Goal: Task Accomplishment & Management: Manage account settings

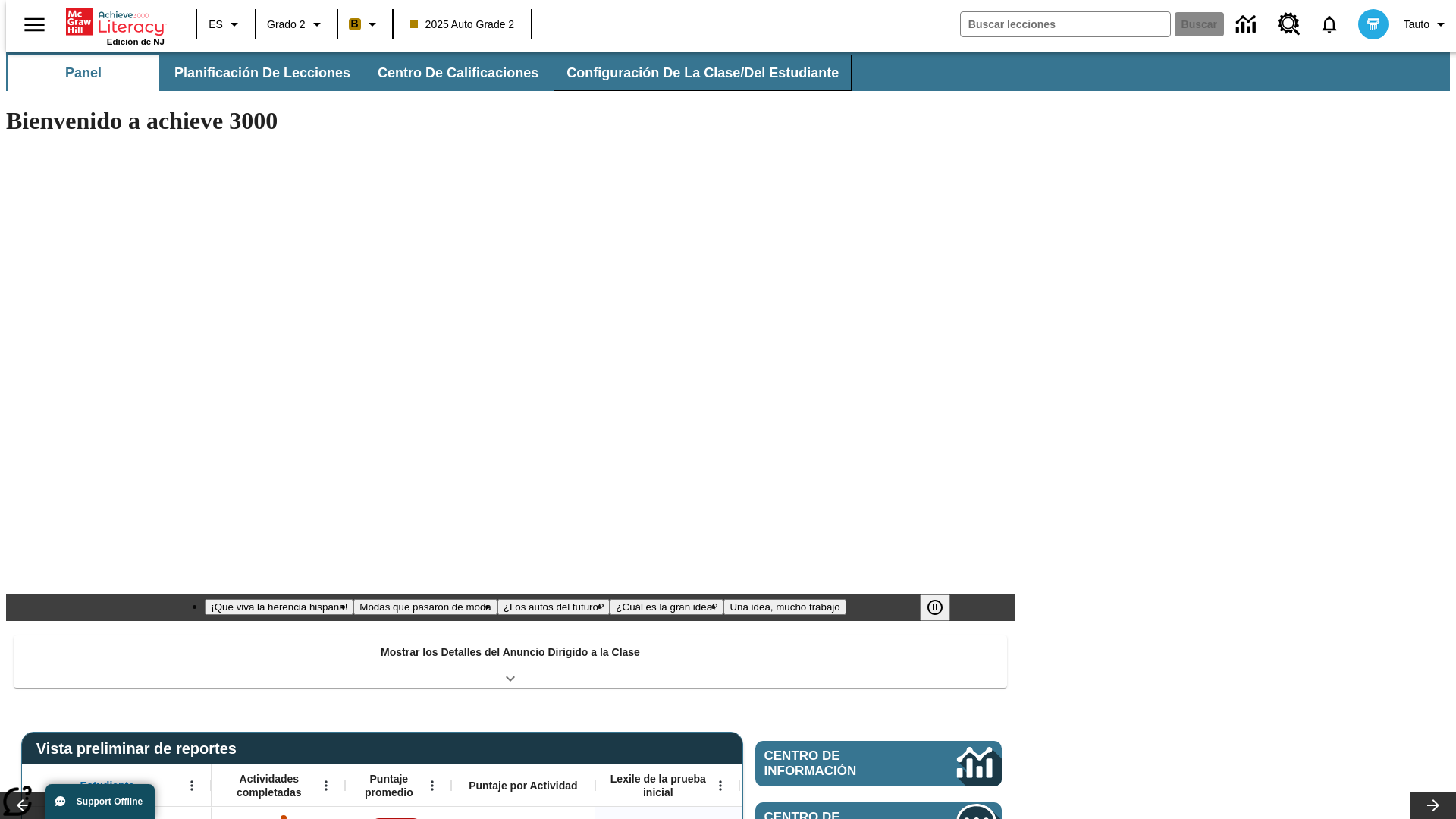
click at [686, 73] on button "Configuración de la clase/del estudiante" at bounding box center [702, 73] width 298 height 37
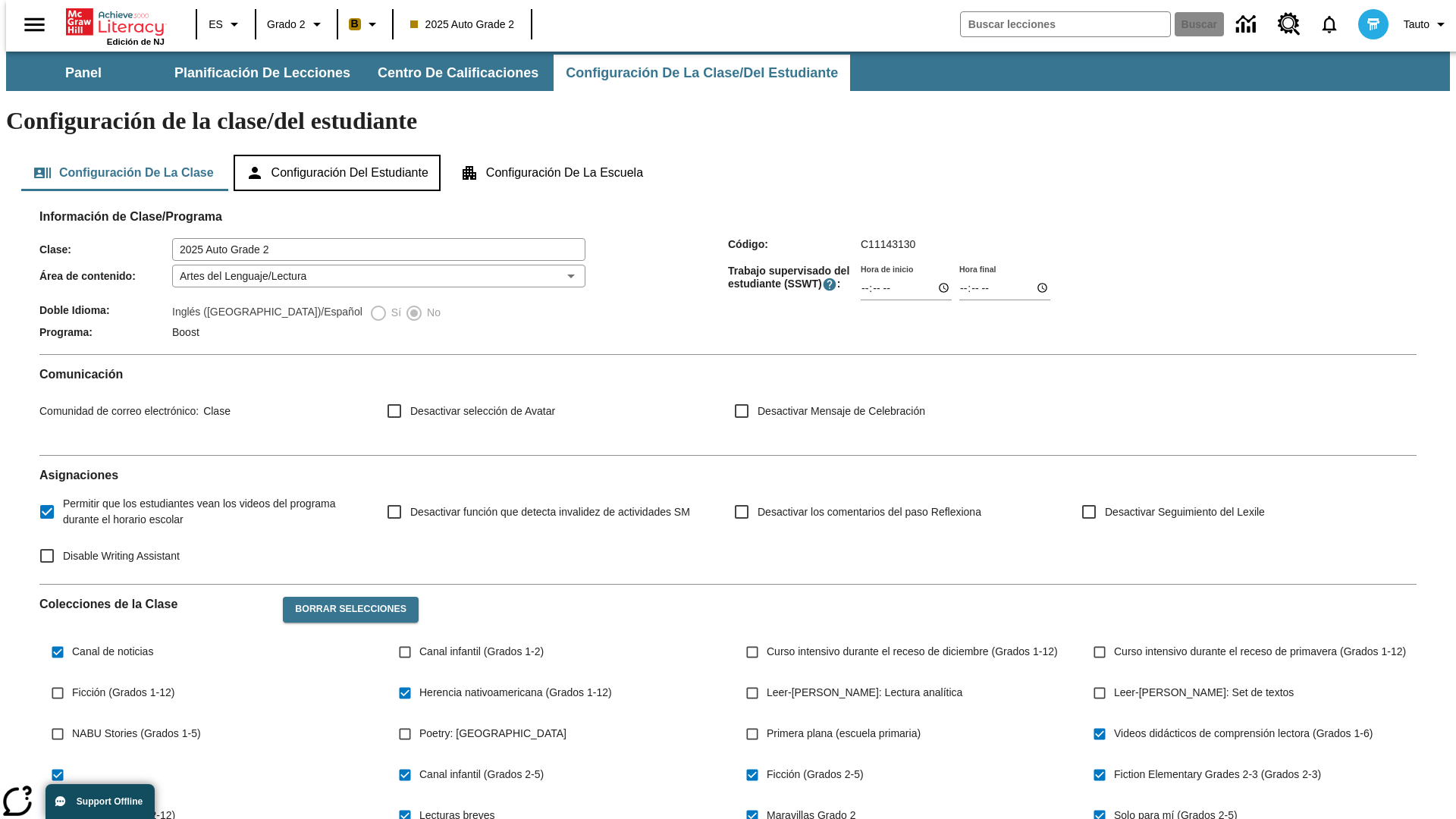
click at [338, 154] on button "Configuración del estudiante" at bounding box center [337, 173] width 207 height 37
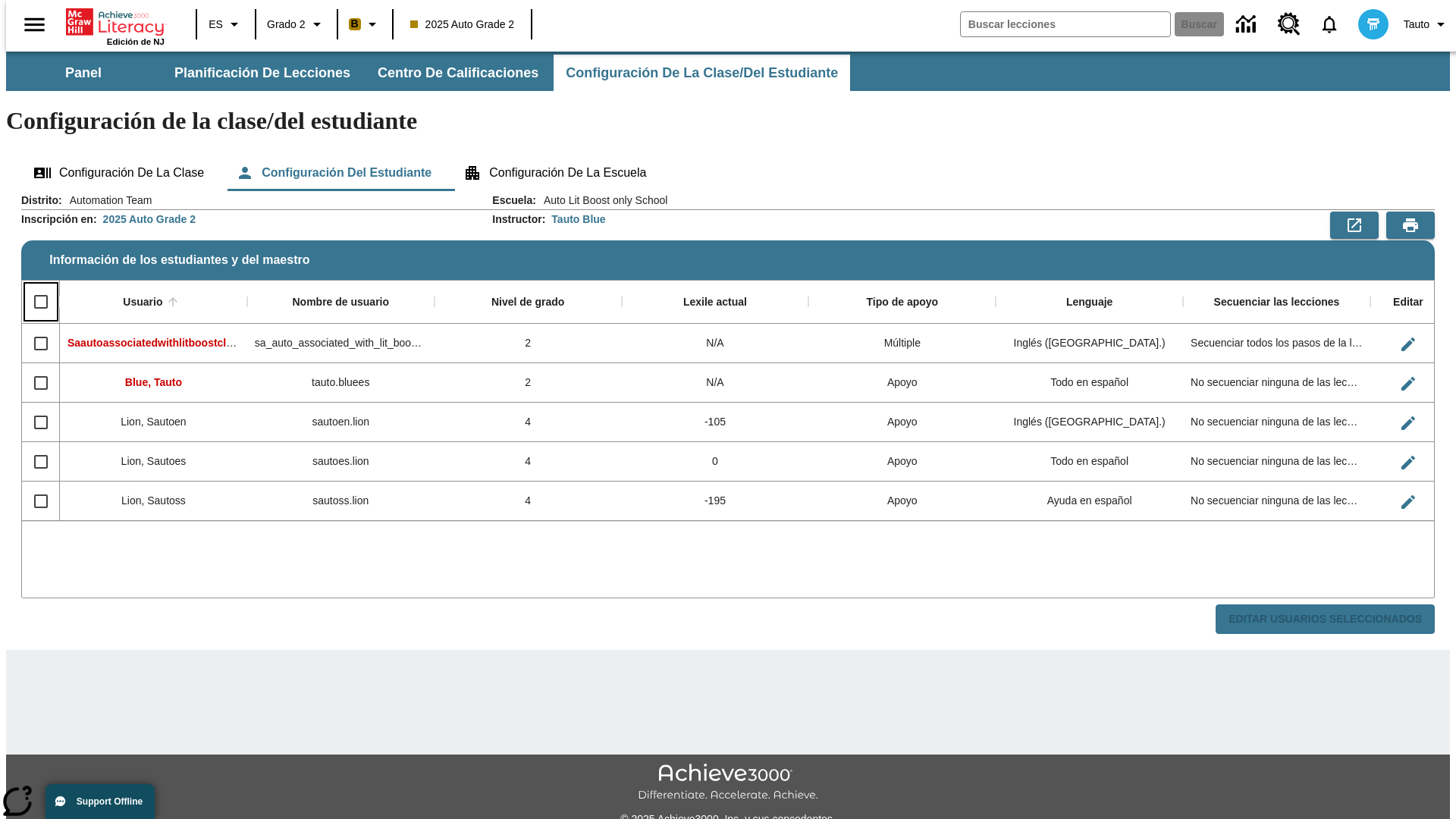
click at [34, 286] on input "Select all rows" at bounding box center [41, 302] width 32 height 32
checkbox input "true"
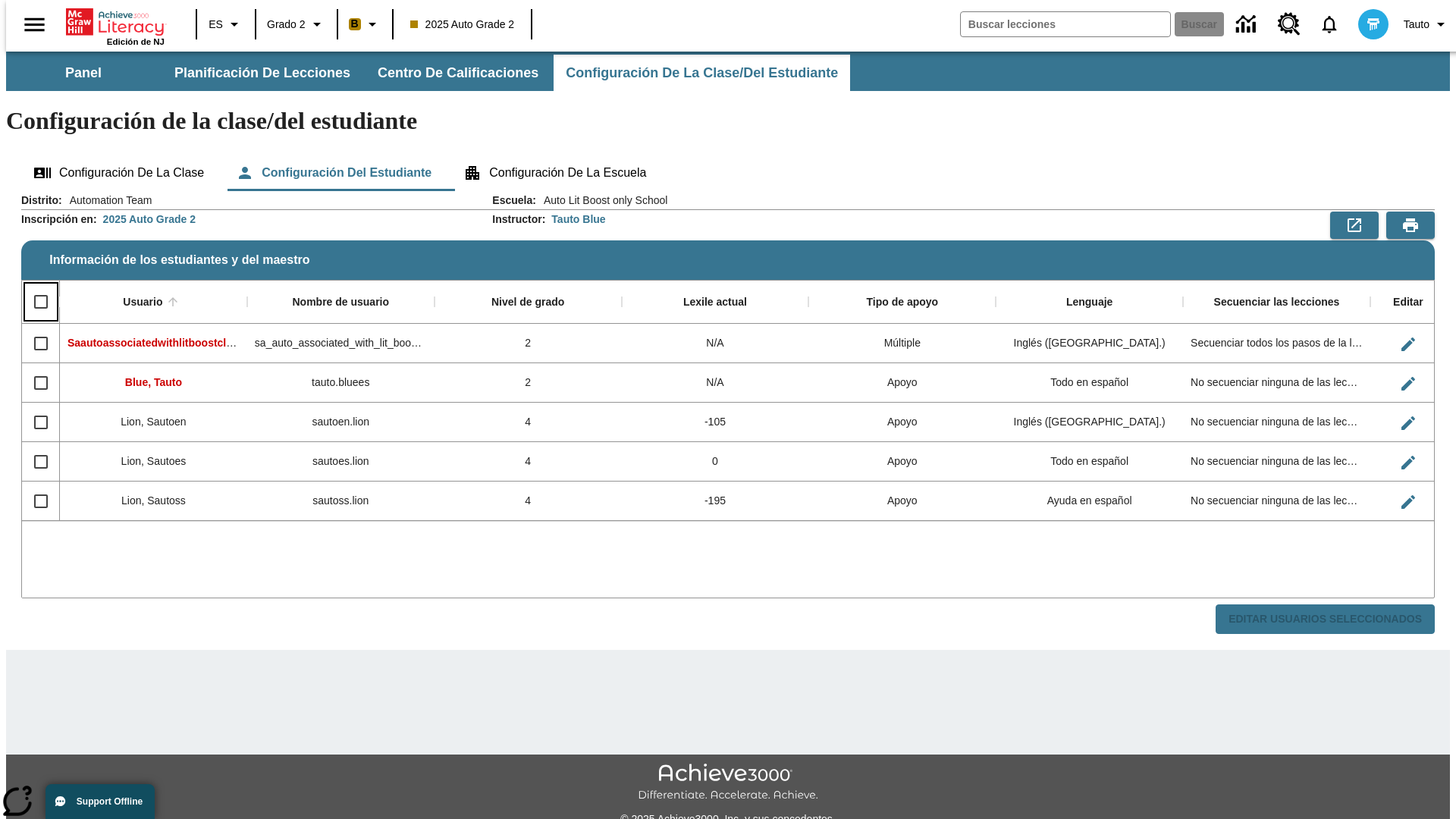
checkbox input "true"
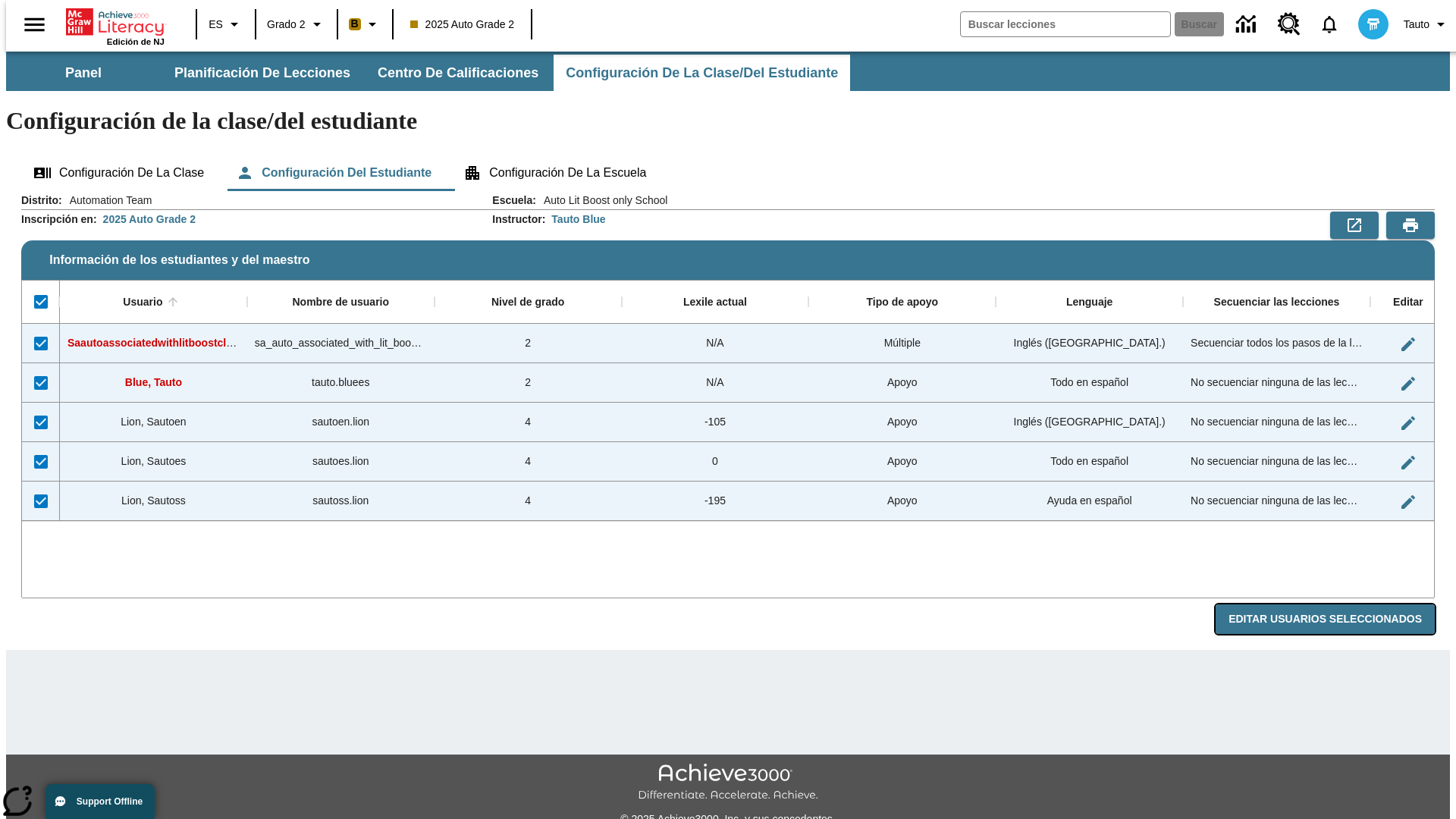
click at [1337, 604] on button "Editar Usuarios Seleccionados" at bounding box center [1325, 619] width 219 height 30
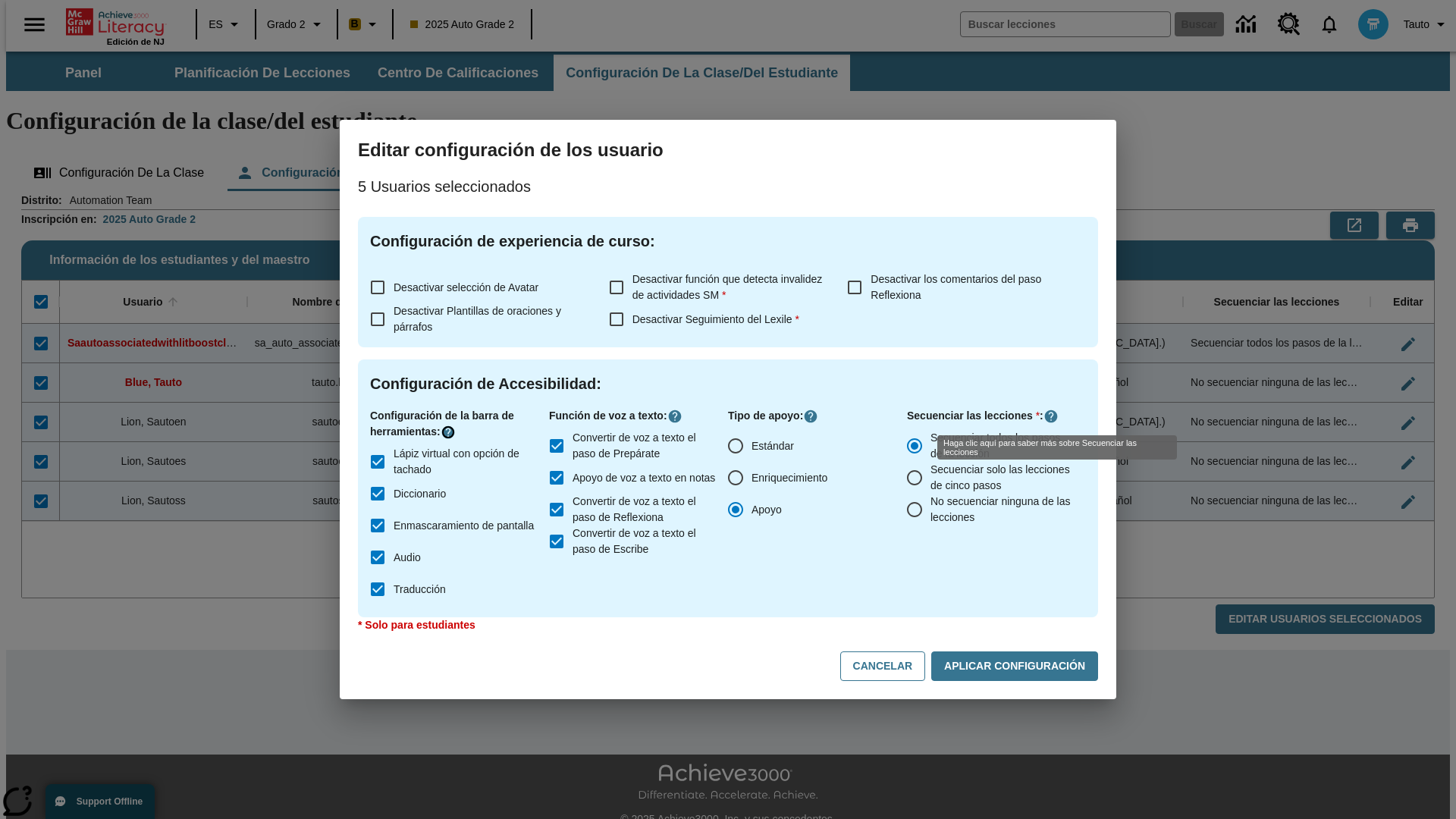
click at [451, 432] on icon "Haga clic aquí para saber más sobre" at bounding box center [448, 432] width 15 height 15
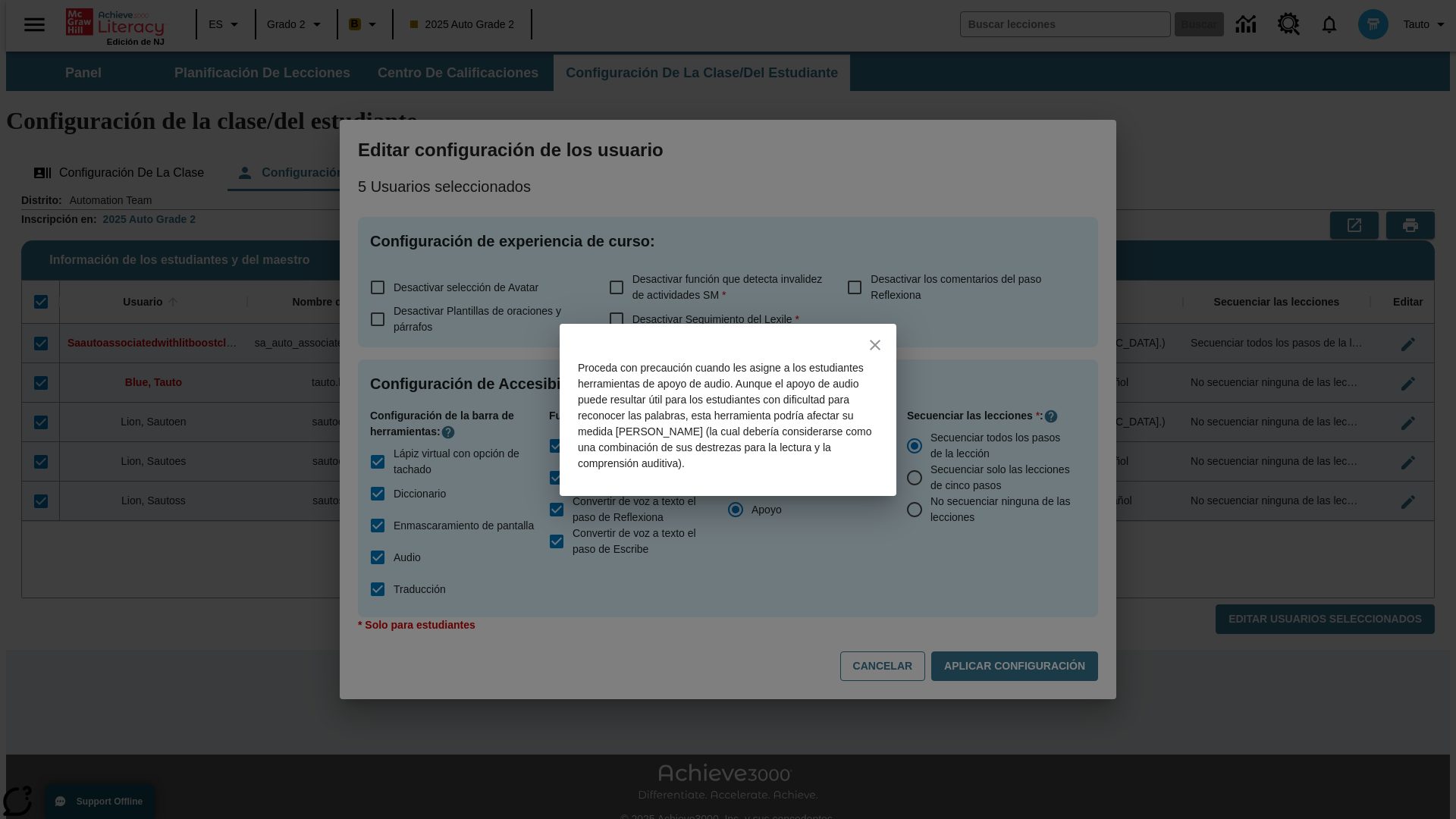
click at [875, 345] on icon "close" at bounding box center [875, 345] width 11 height 11
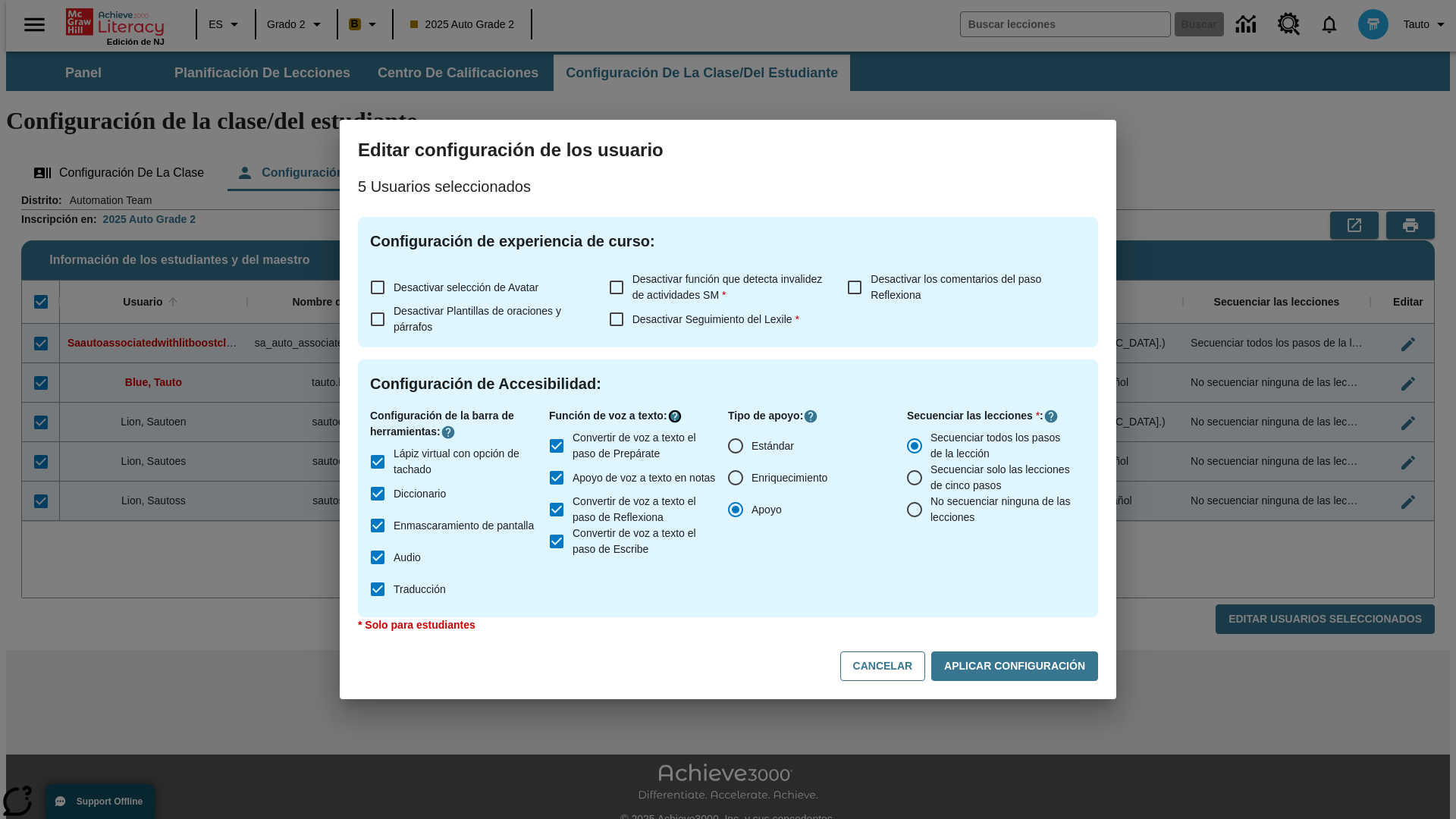
click at [678, 416] on icon "Haga clic aquí para saber más sobre" at bounding box center [675, 416] width 15 height 15
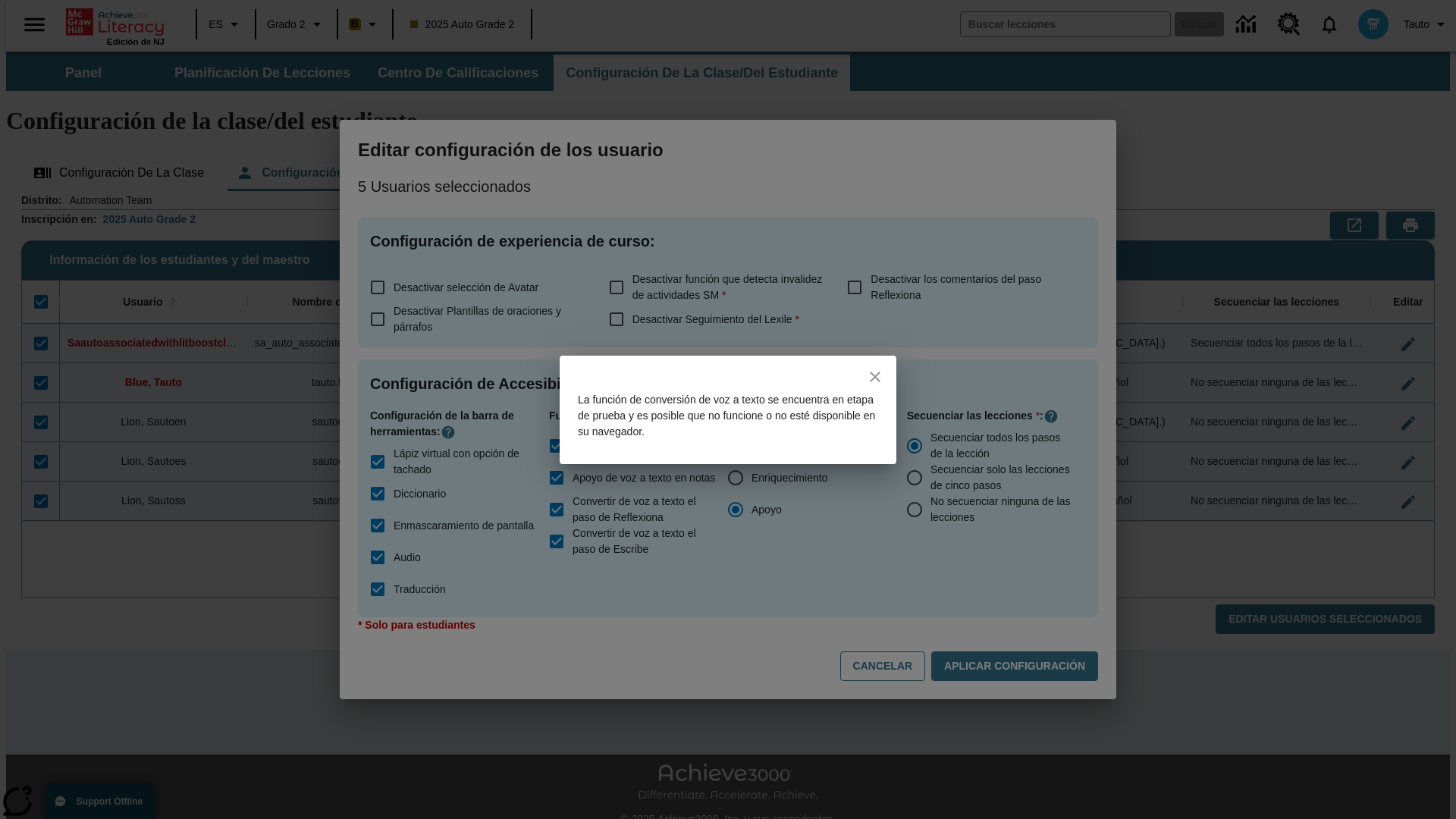
click at [875, 376] on icon "close" at bounding box center [875, 377] width 11 height 11
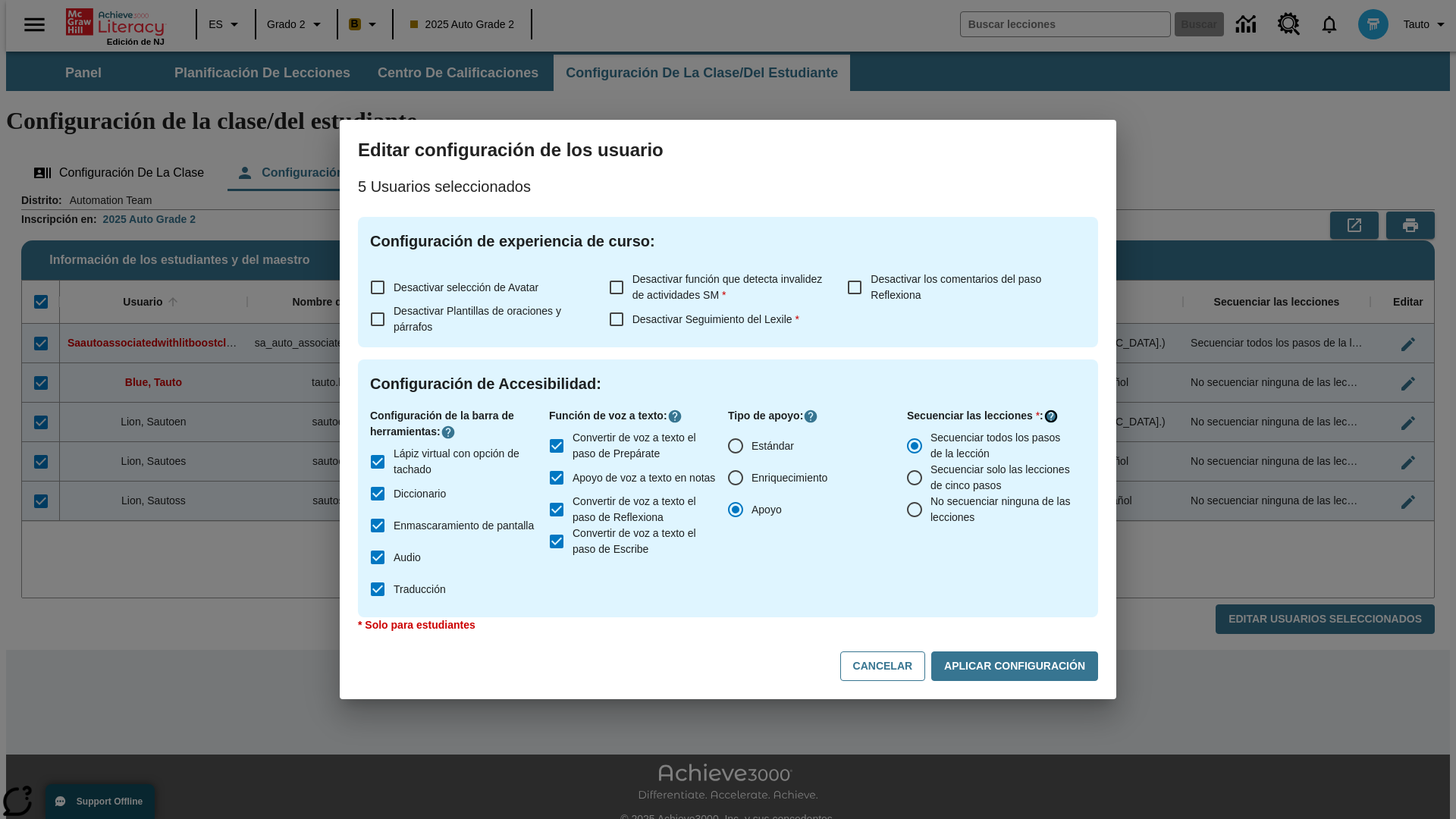
click at [1051, 416] on icon "Haga clic aquí para saber más sobre" at bounding box center [1051, 416] width 15 height 15
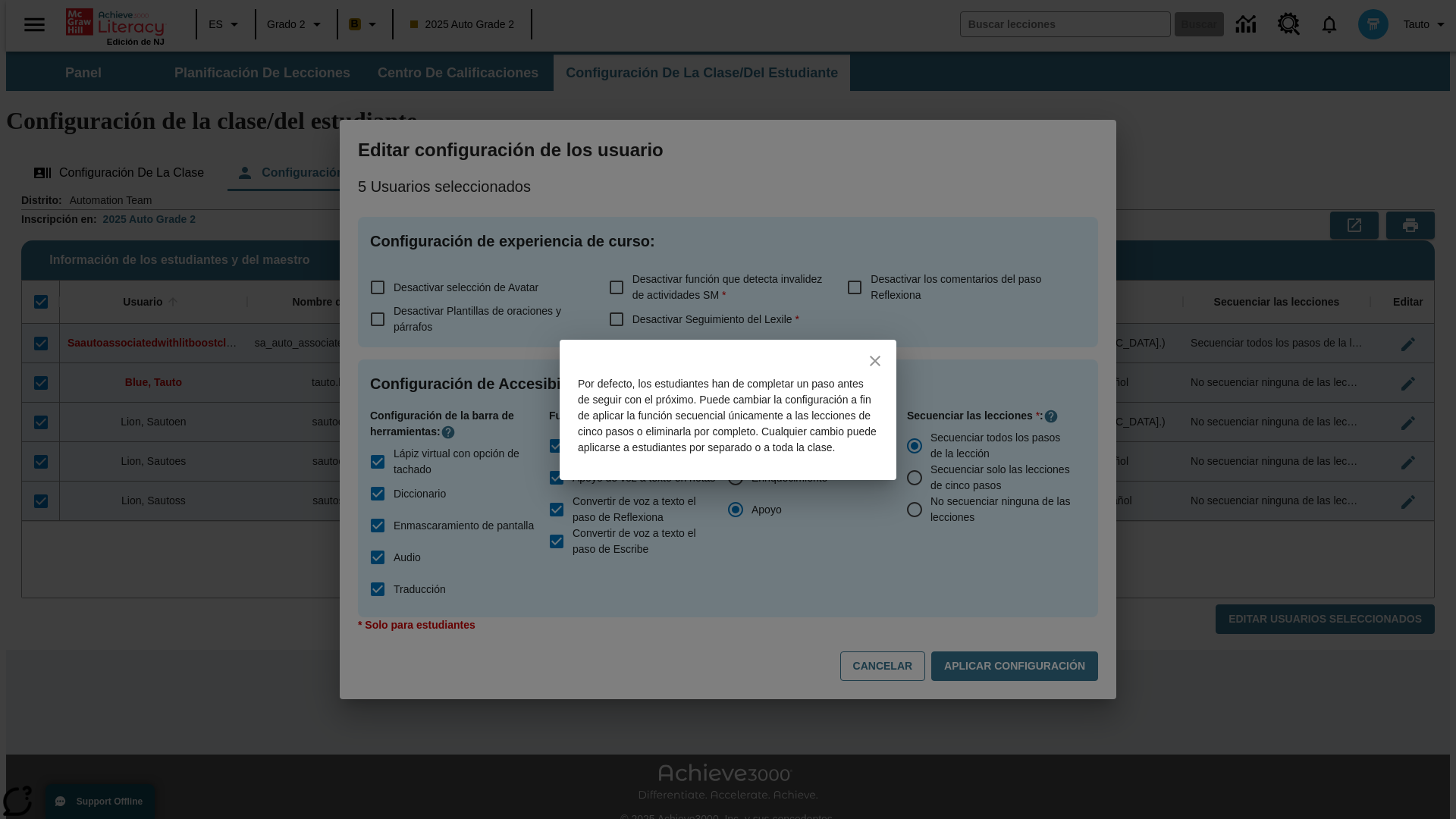
click at [875, 355] on icon "close" at bounding box center [875, 361] width 11 height 11
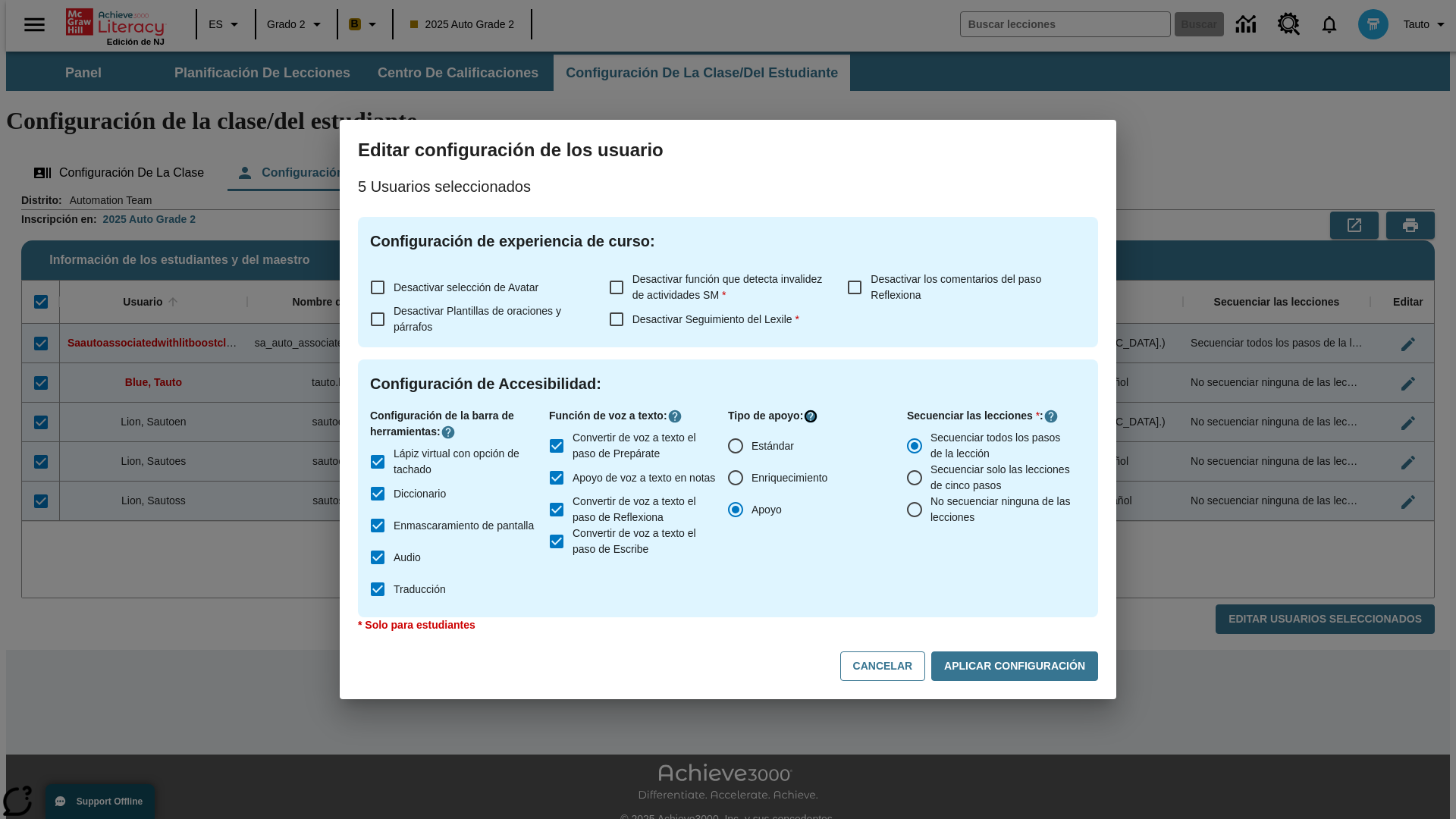
click at [813, 416] on icon "Haga clic aquí para saber más sobre" at bounding box center [811, 416] width 15 height 15
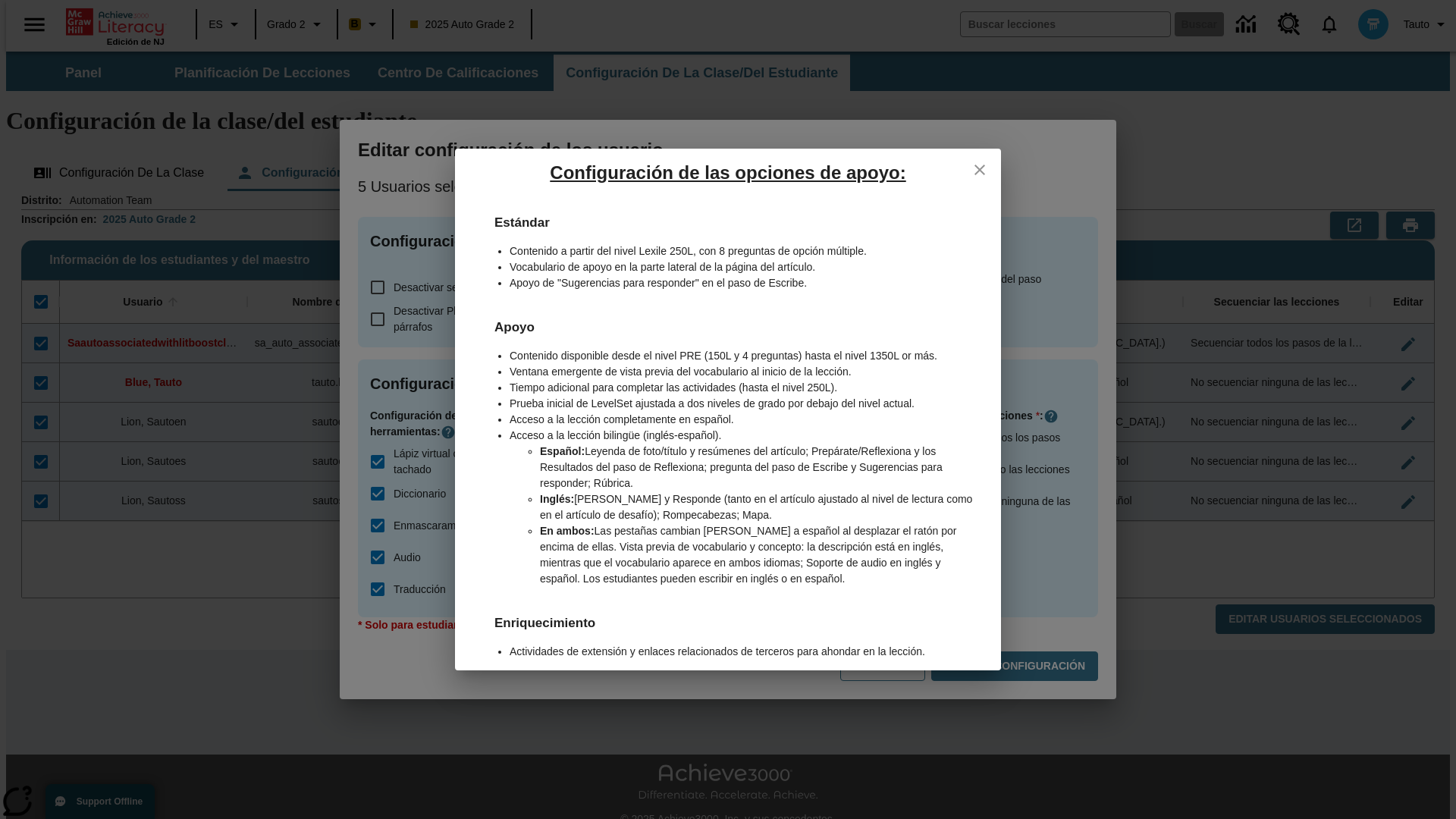
click at [979, 169] on icon "close" at bounding box center [979, 170] width 11 height 11
